Goal: Find specific fact

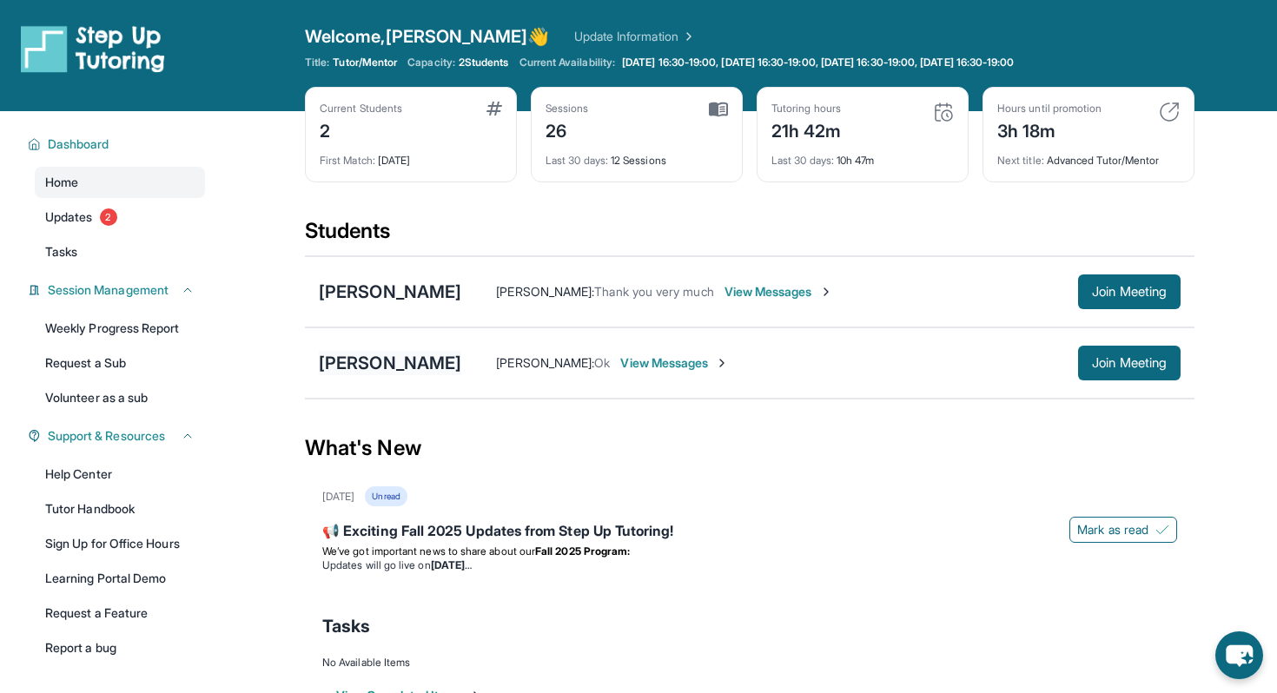
click at [381, 360] on div "[PERSON_NAME]" at bounding box center [390, 363] width 142 height 24
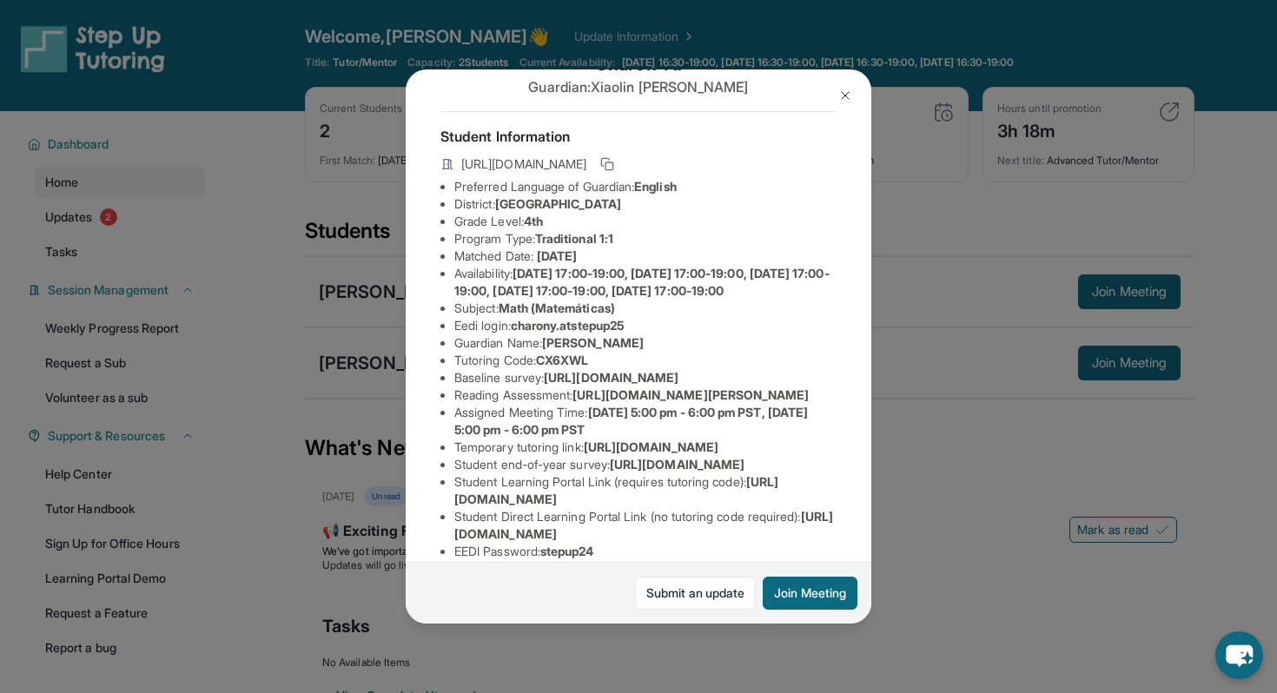
scroll to position [78, 0]
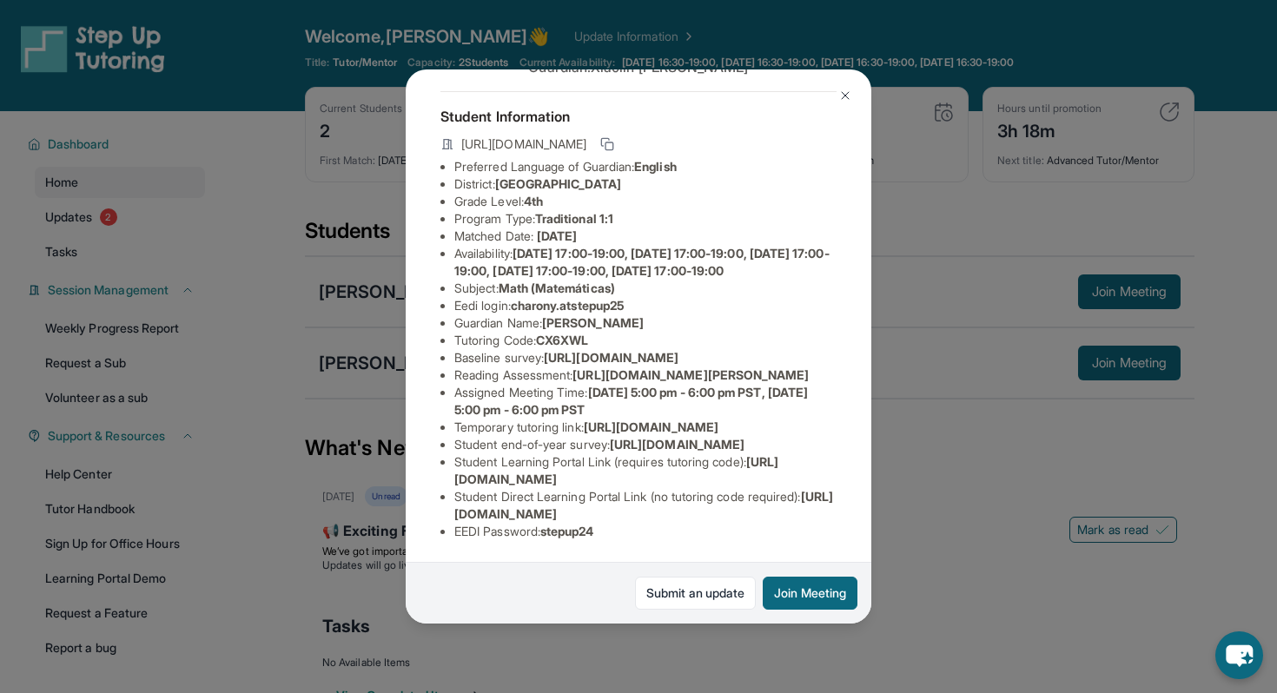
click at [574, 313] on span "charony.atstepup25" at bounding box center [567, 305] width 113 height 15
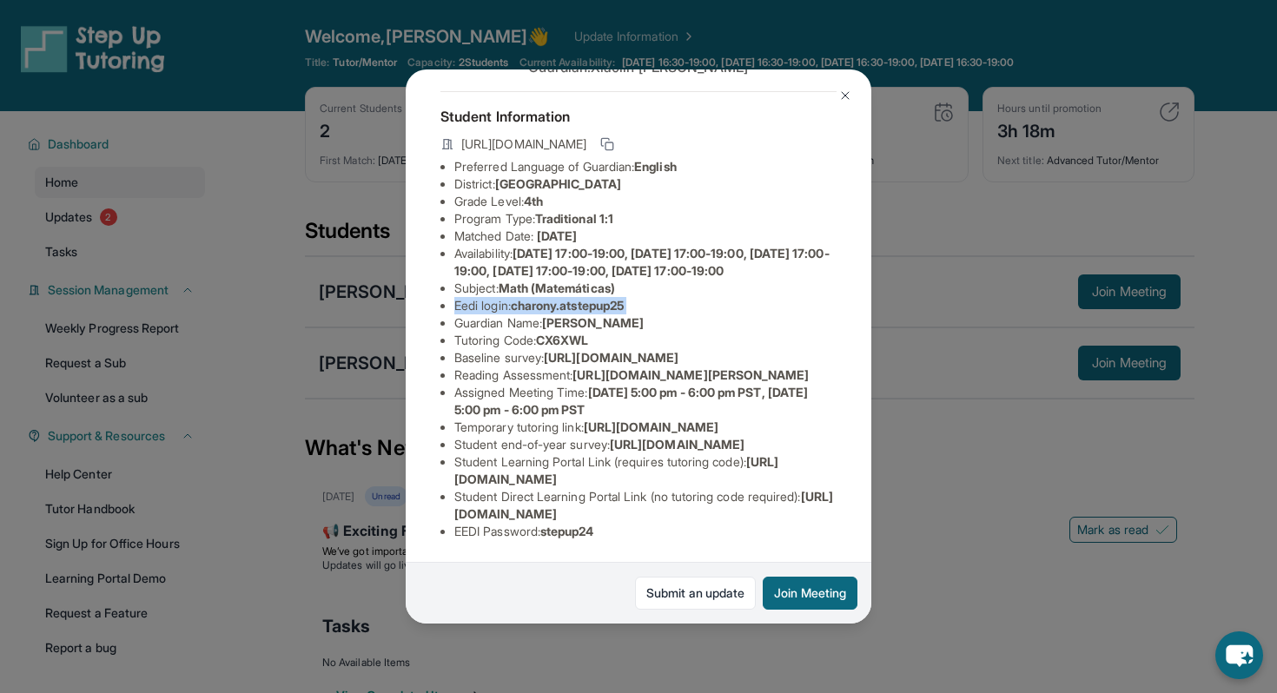
click at [519, 313] on span "charony.atstepup25" at bounding box center [567, 305] width 113 height 15
drag, startPoint x: 519, startPoint y: 319, endPoint x: 644, endPoint y: 322, distance: 125.1
click at [645, 314] on li "Eedi login : charony.atstepup25" at bounding box center [645, 305] width 382 height 17
